Goal: Communication & Community: Answer question/provide support

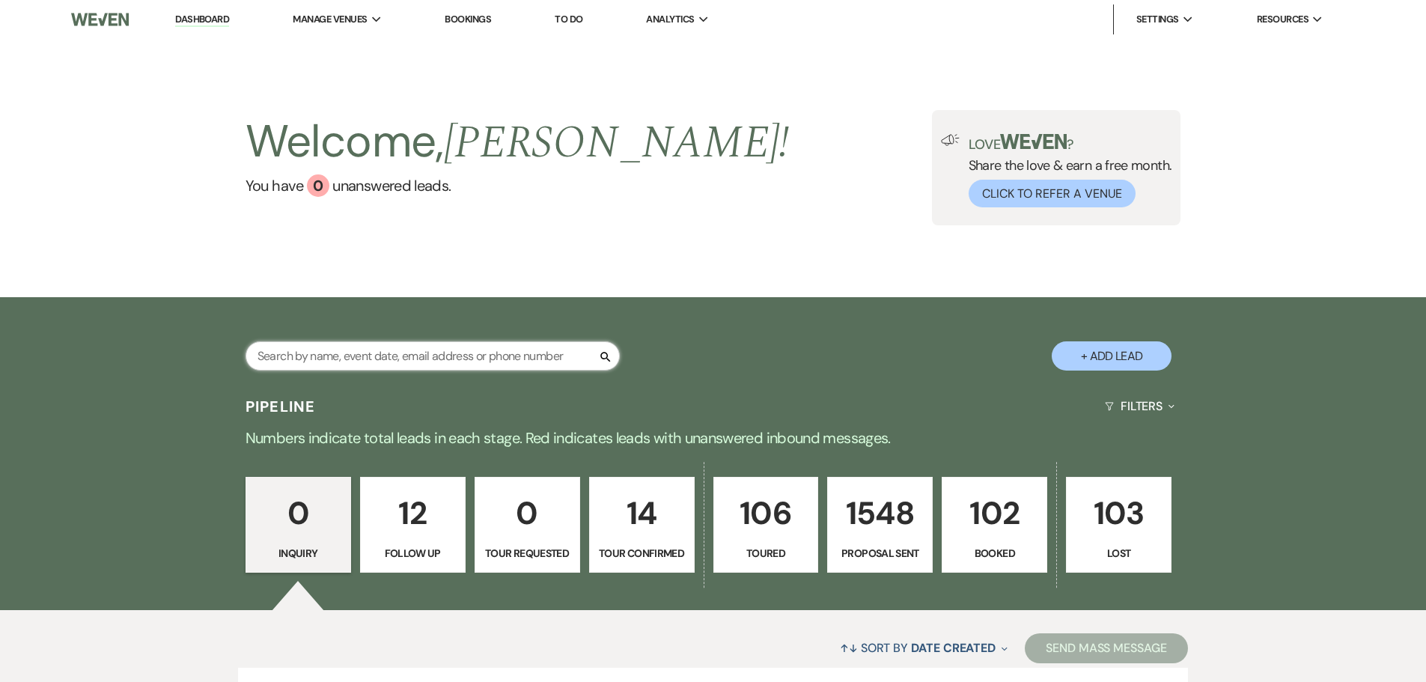
click at [447, 368] on input "text" at bounding box center [433, 355] width 374 height 29
type input "[PERSON_NAME]"
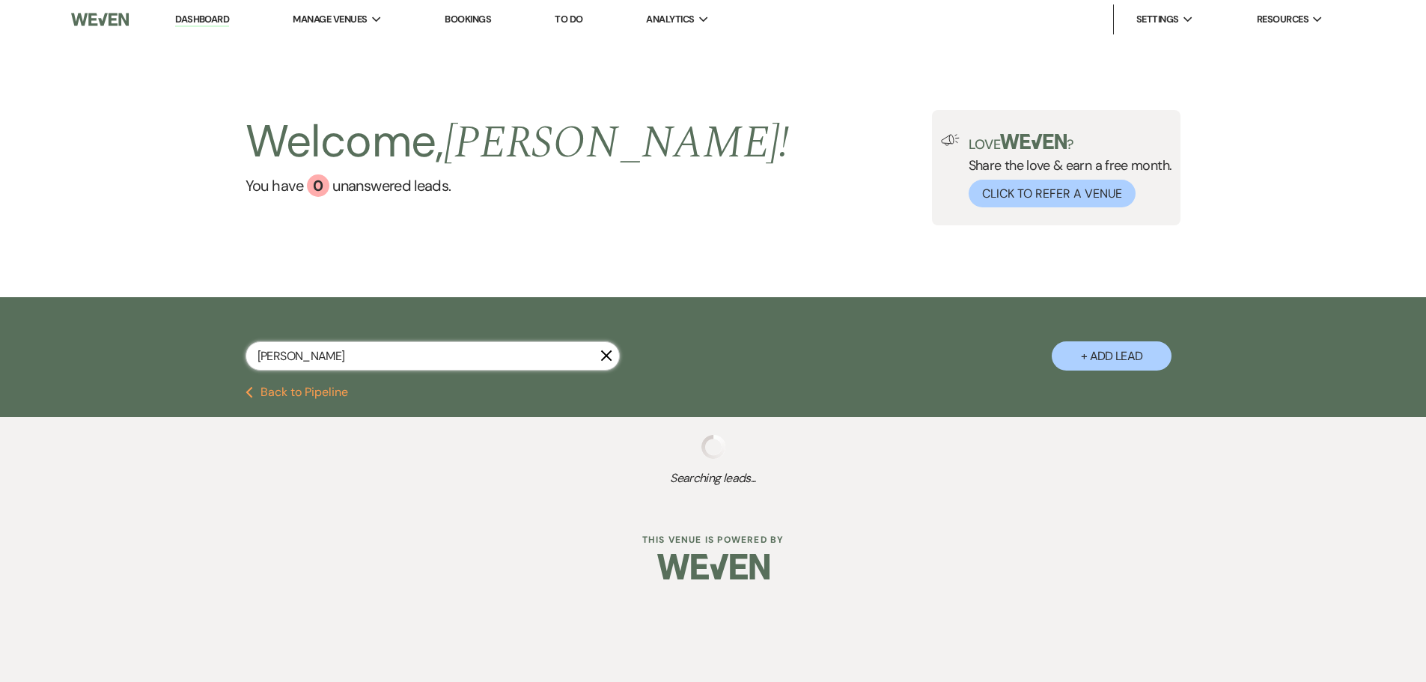
select select "6"
select select "5"
select select "6"
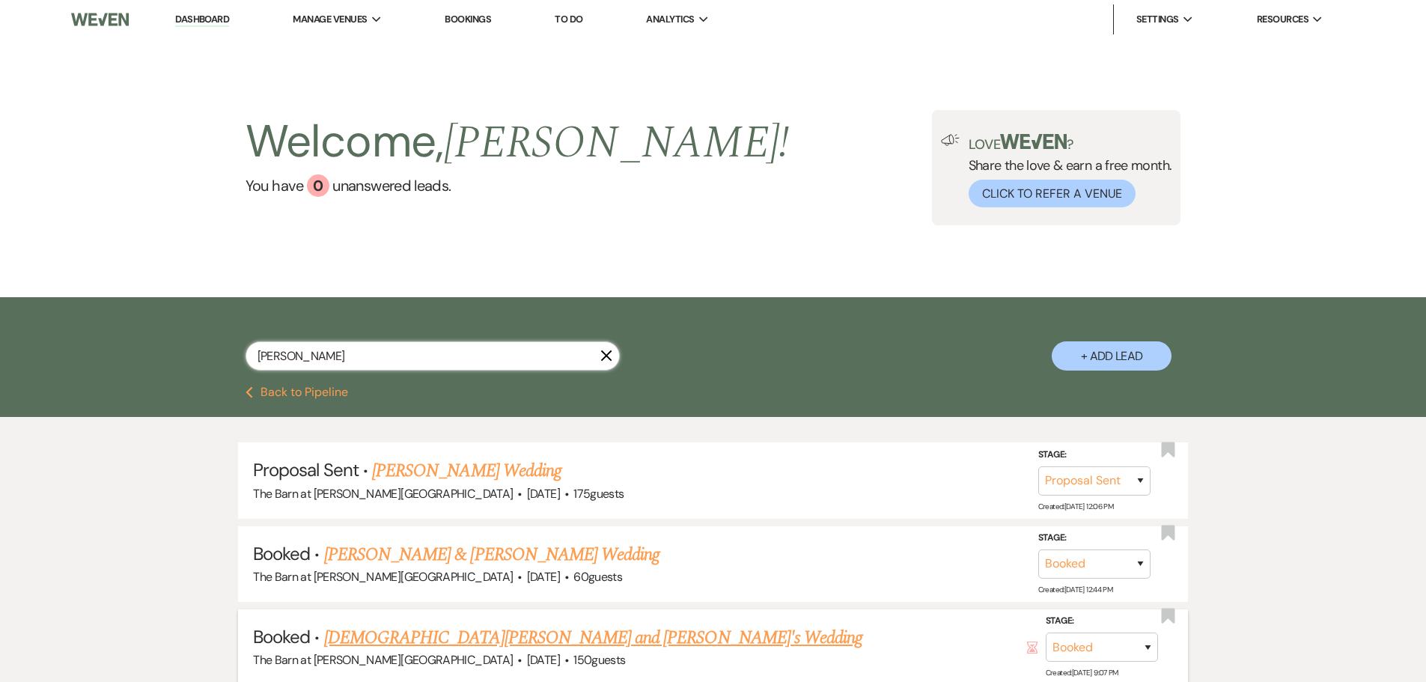
type input "[PERSON_NAME]"
click at [389, 648] on link "[DEMOGRAPHIC_DATA][PERSON_NAME] and [PERSON_NAME]'s Wedding" at bounding box center [593, 637] width 538 height 27
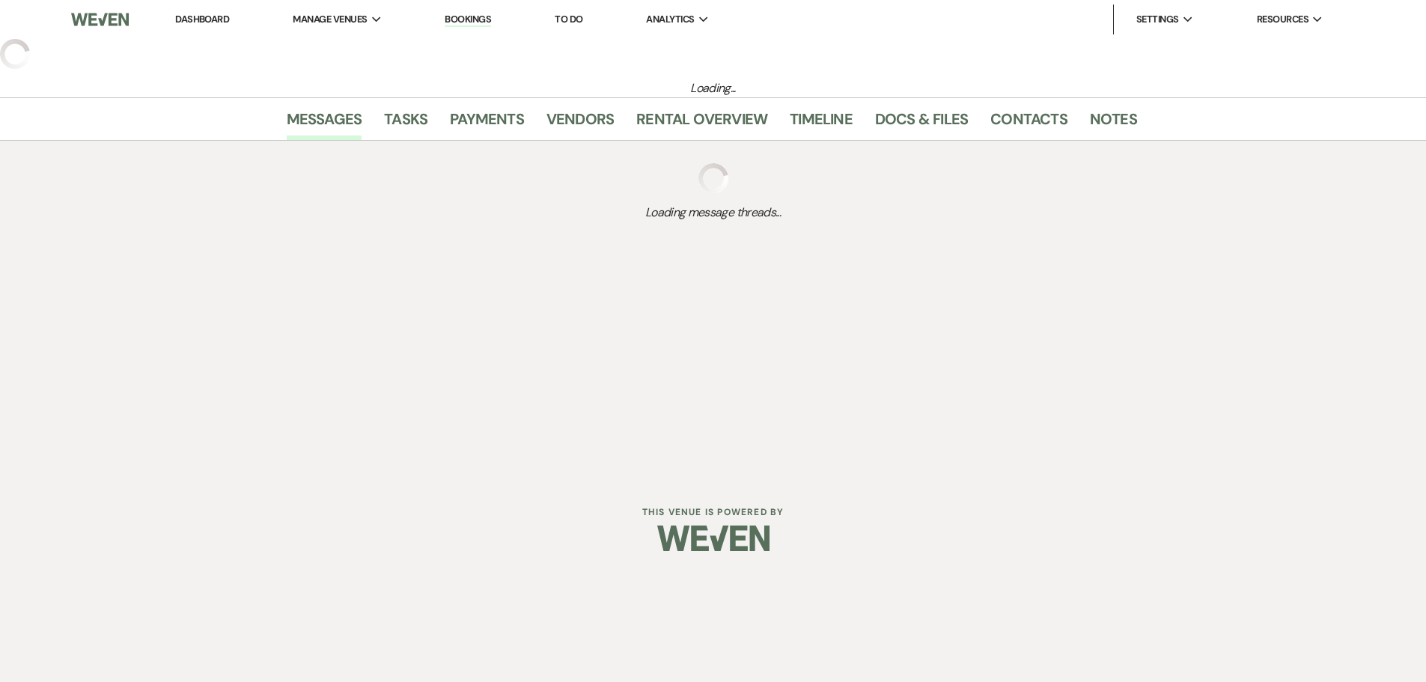
select select "3"
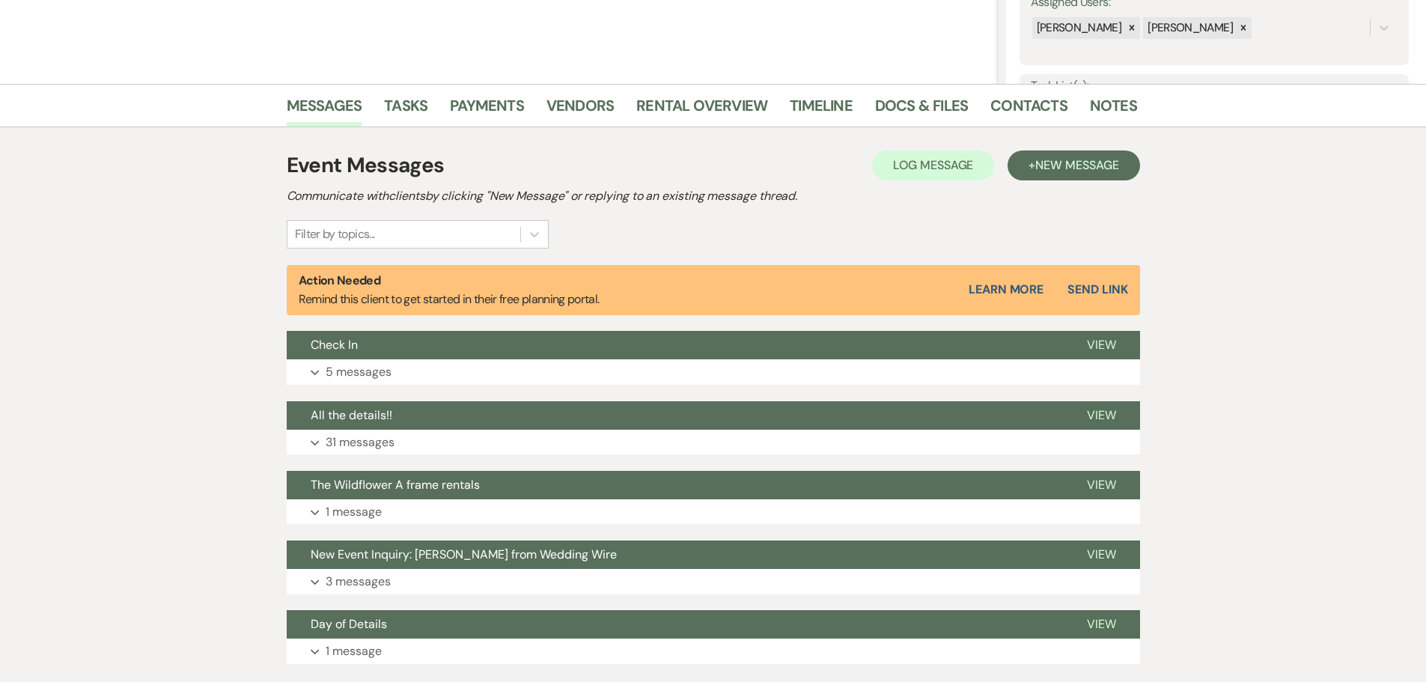
scroll to position [299, 0]
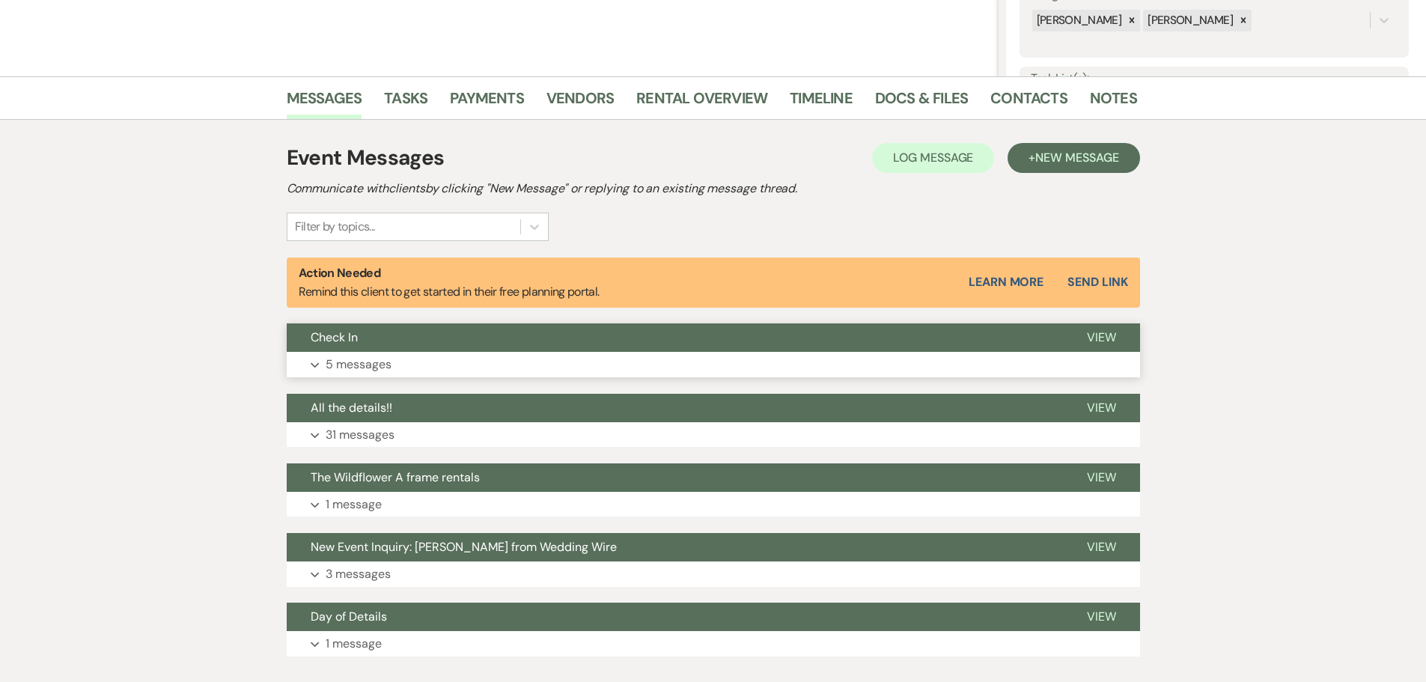
click at [368, 355] on p "5 messages" at bounding box center [359, 364] width 66 height 19
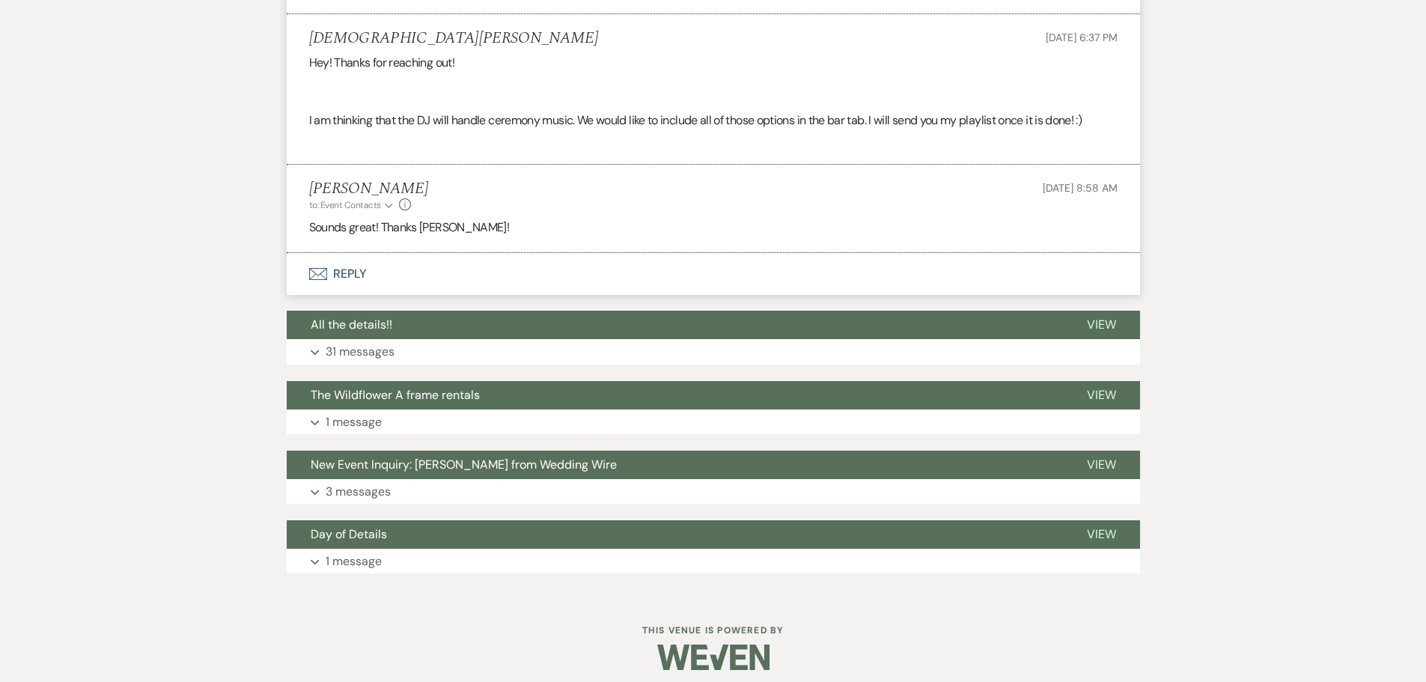
scroll to position [1348, 0]
click at [353, 281] on button "Envelope Reply" at bounding box center [713, 275] width 853 height 42
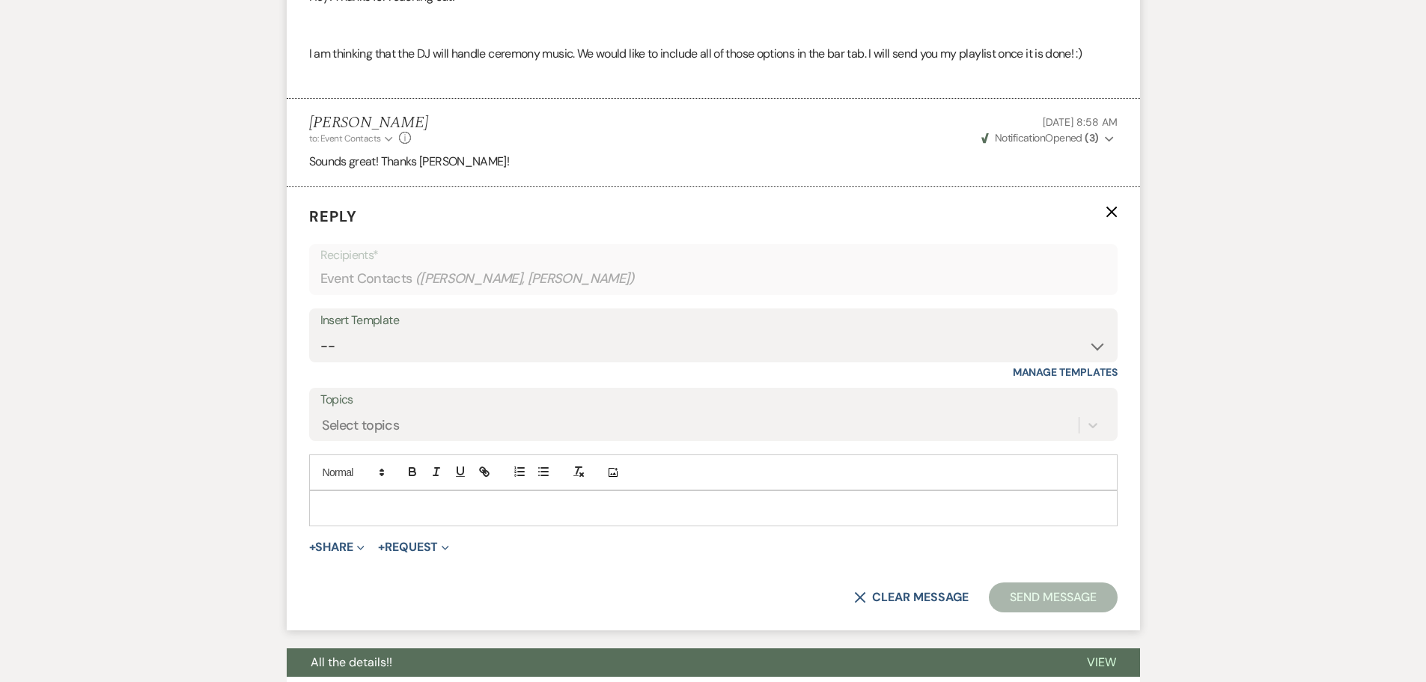
scroll to position [1416, 0]
click at [359, 502] on p at bounding box center [713, 507] width 785 height 16
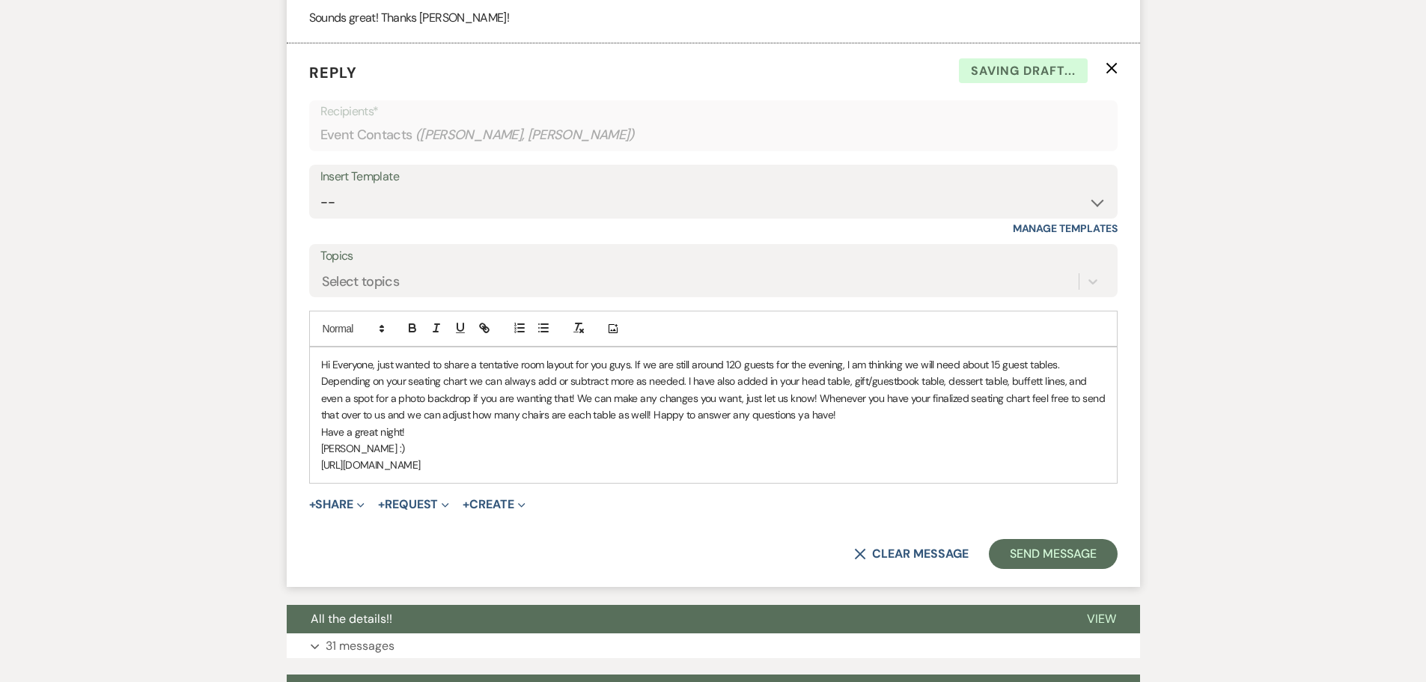
scroll to position [1715, 0]
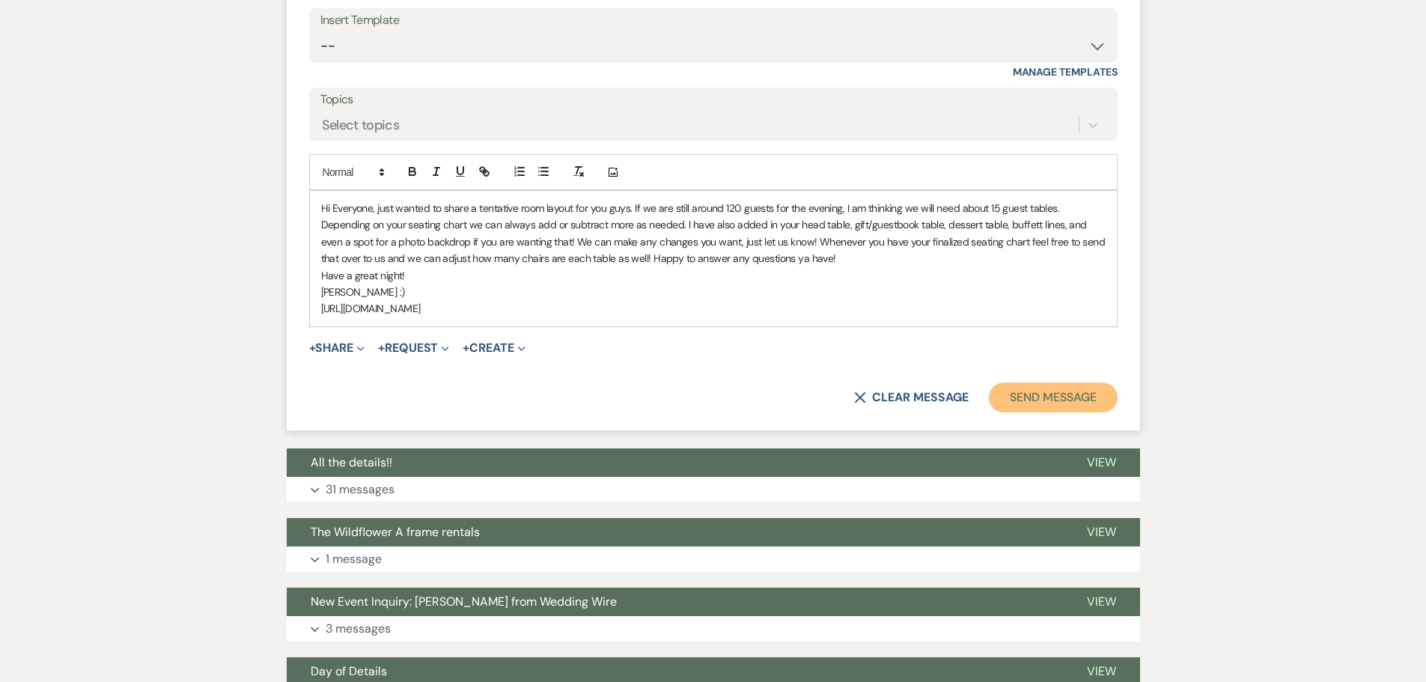
click at [1014, 403] on button "Send Message" at bounding box center [1053, 398] width 128 height 30
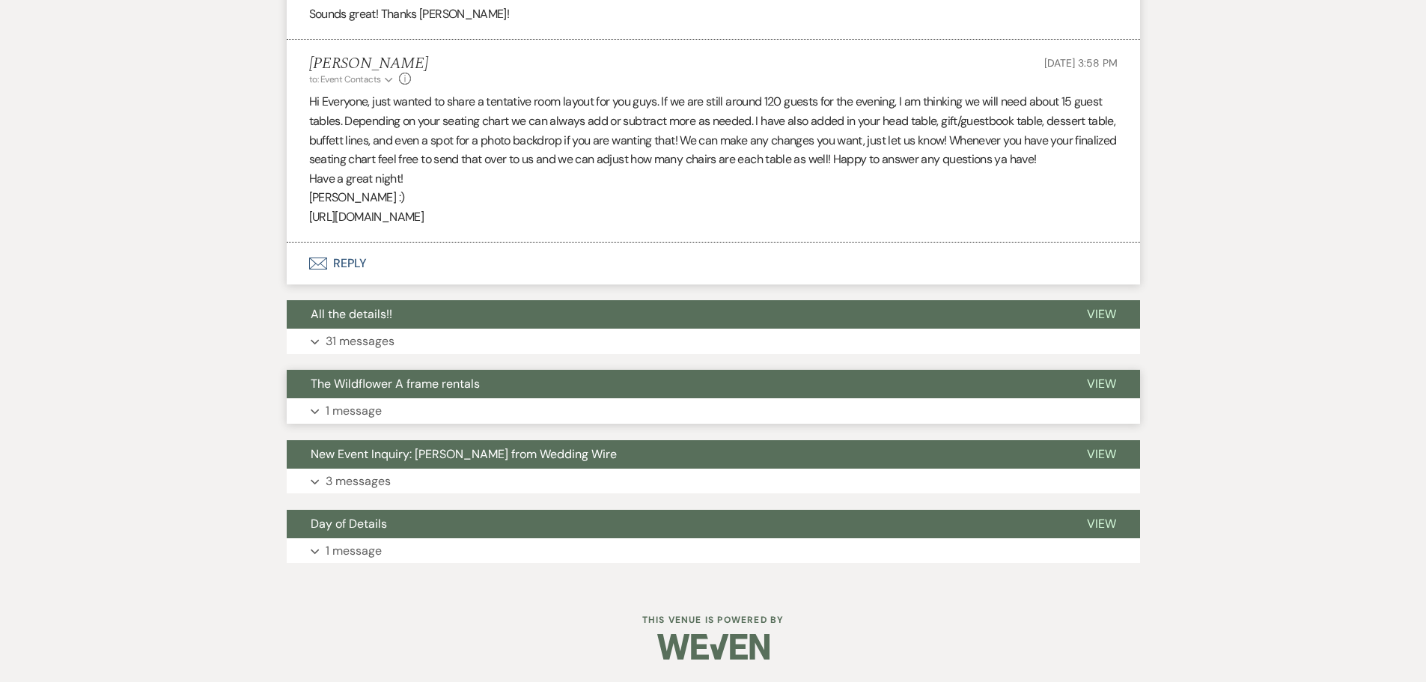
scroll to position [1562, 0]
